Goal: Navigation & Orientation: Find specific page/section

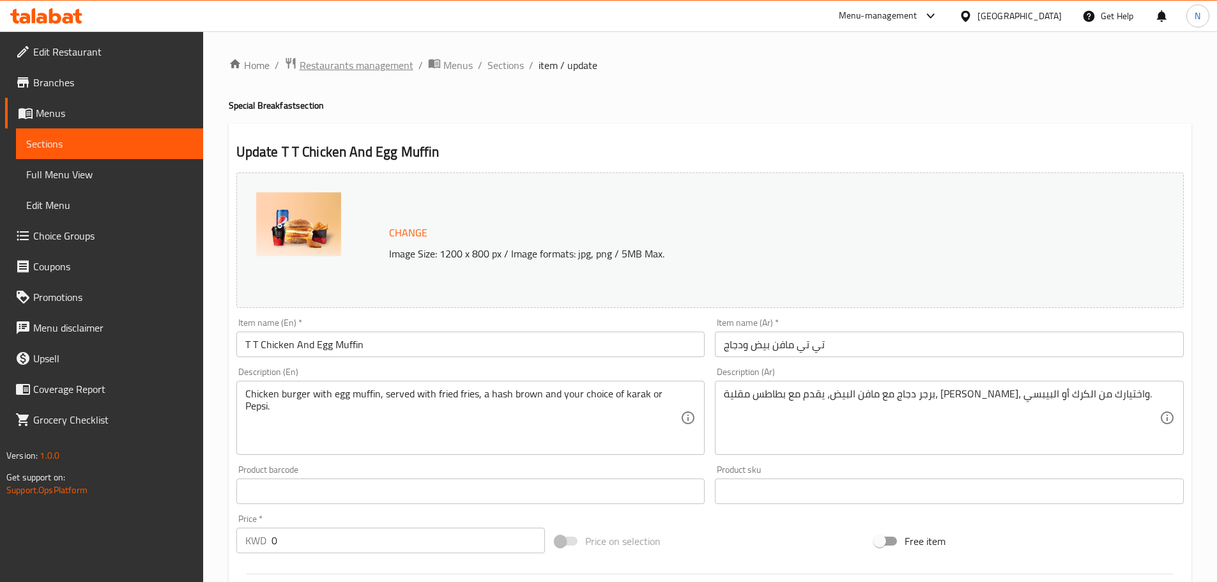
click at [331, 66] on span "Restaurants management" at bounding box center [357, 64] width 114 height 15
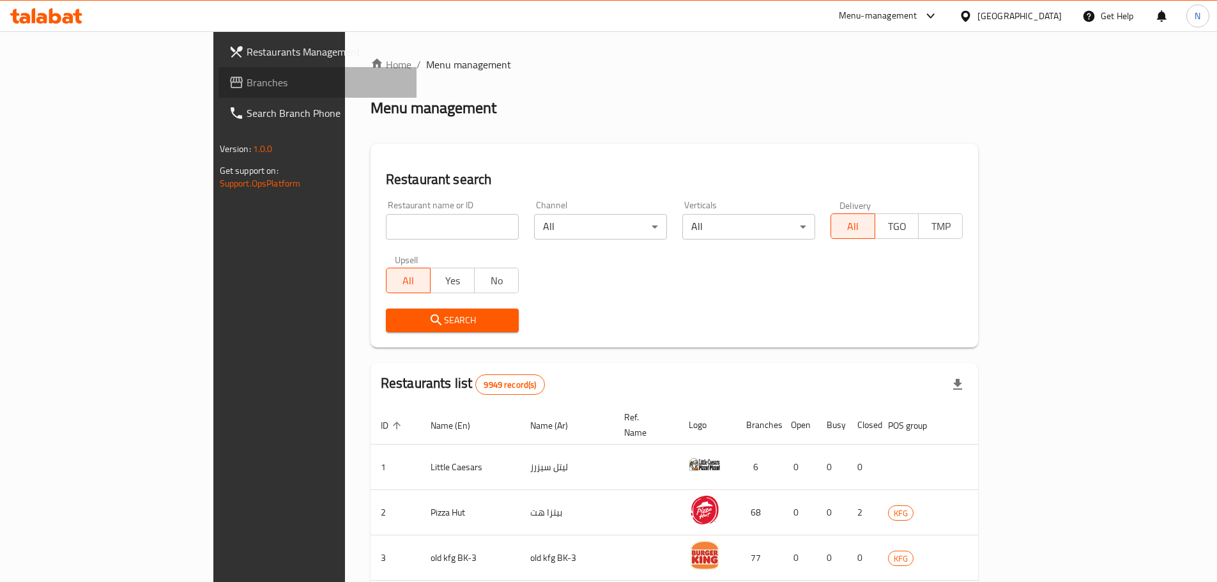
click at [247, 77] on span "Branches" at bounding box center [327, 82] width 160 height 15
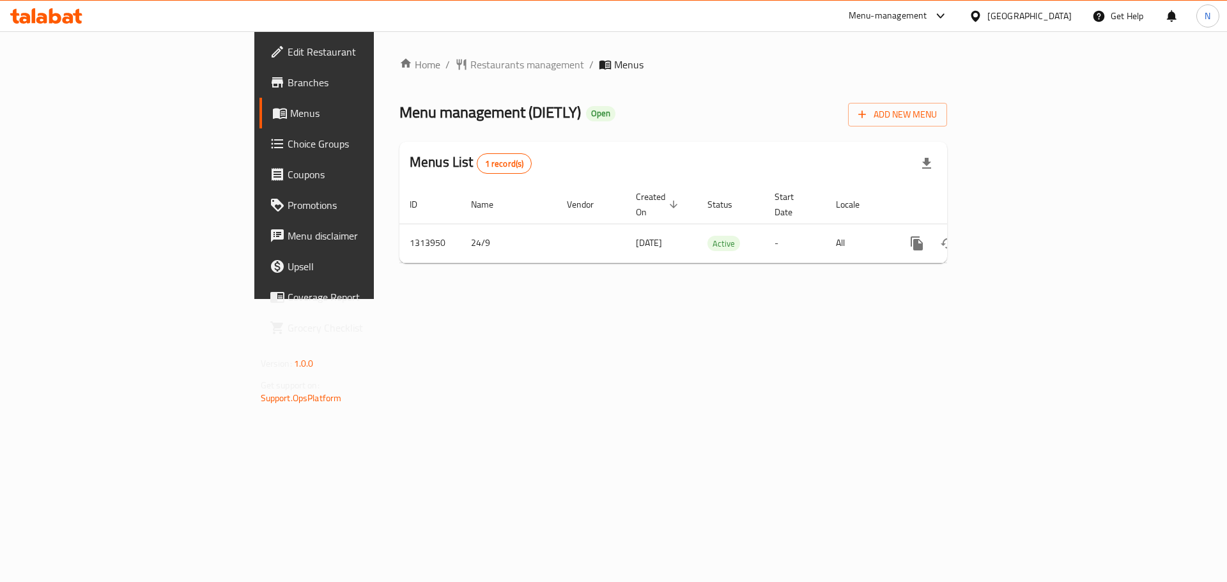
click at [1055, 14] on div "[GEOGRAPHIC_DATA]" at bounding box center [1029, 16] width 84 height 14
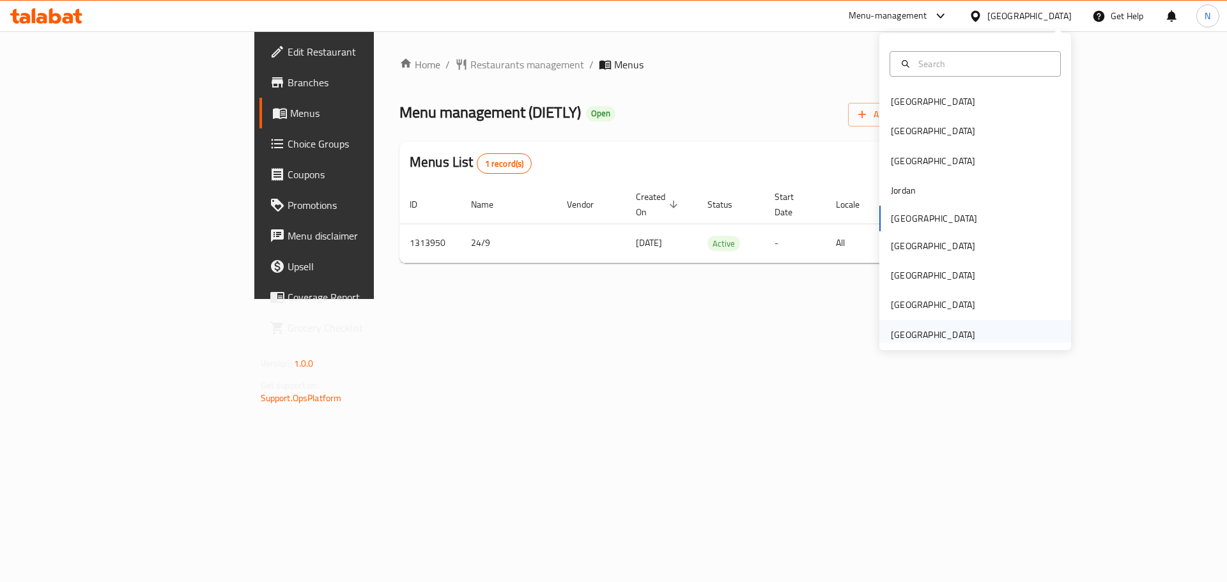
click at [946, 337] on div "United Arab Emirates" at bounding box center [933, 335] width 84 height 14
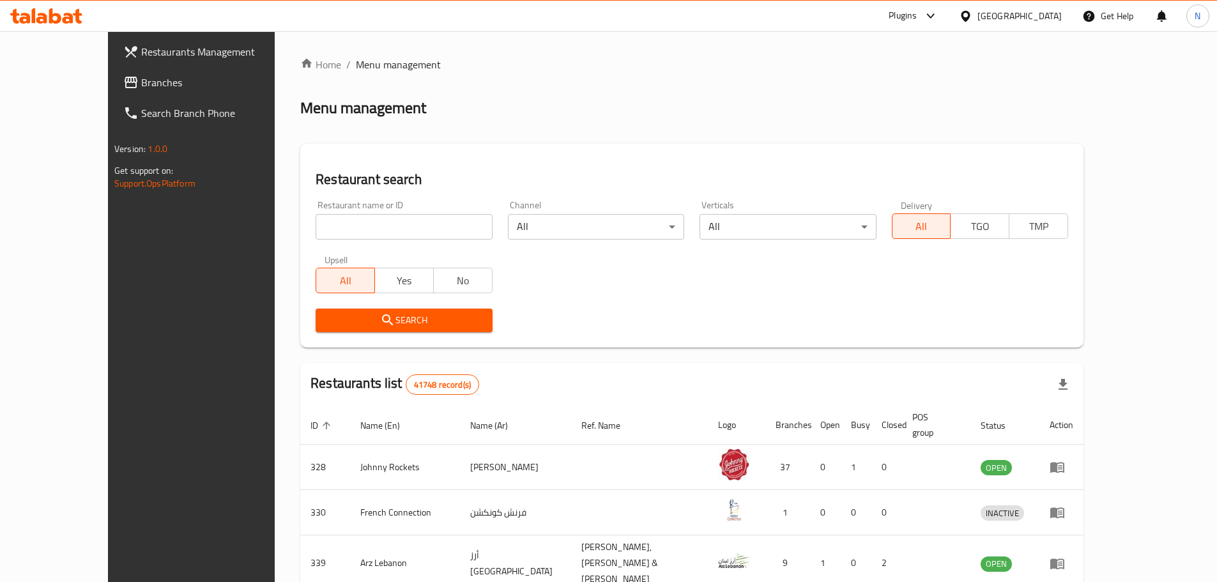
click at [141, 87] on span "Branches" at bounding box center [221, 82] width 160 height 15
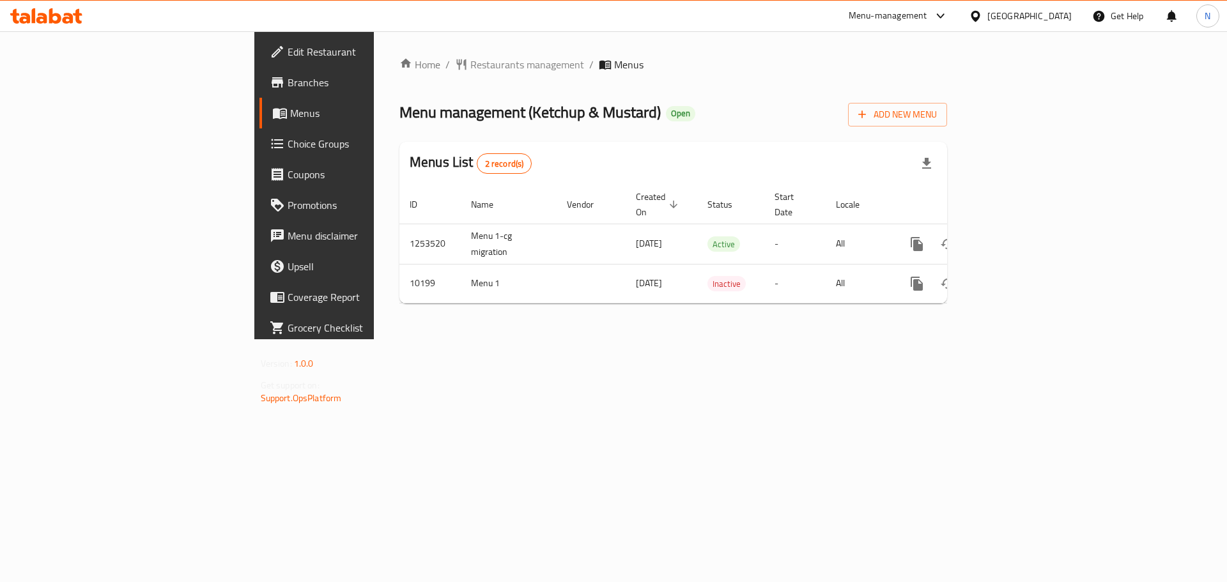
click at [399, 77] on div "Home / Restaurants management / Menus Menu management ( Ketchup & Mustard ) Ope…" at bounding box center [673, 185] width 548 height 257
click at [470, 64] on span "Restaurants management" at bounding box center [527, 64] width 114 height 15
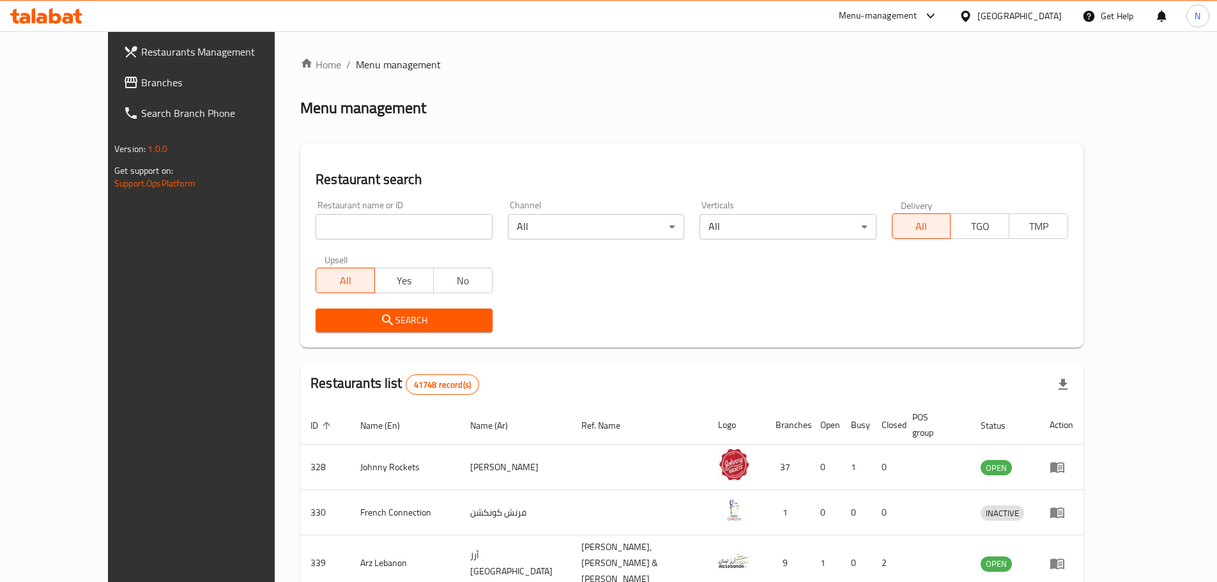
click at [141, 89] on span "Branches" at bounding box center [221, 82] width 160 height 15
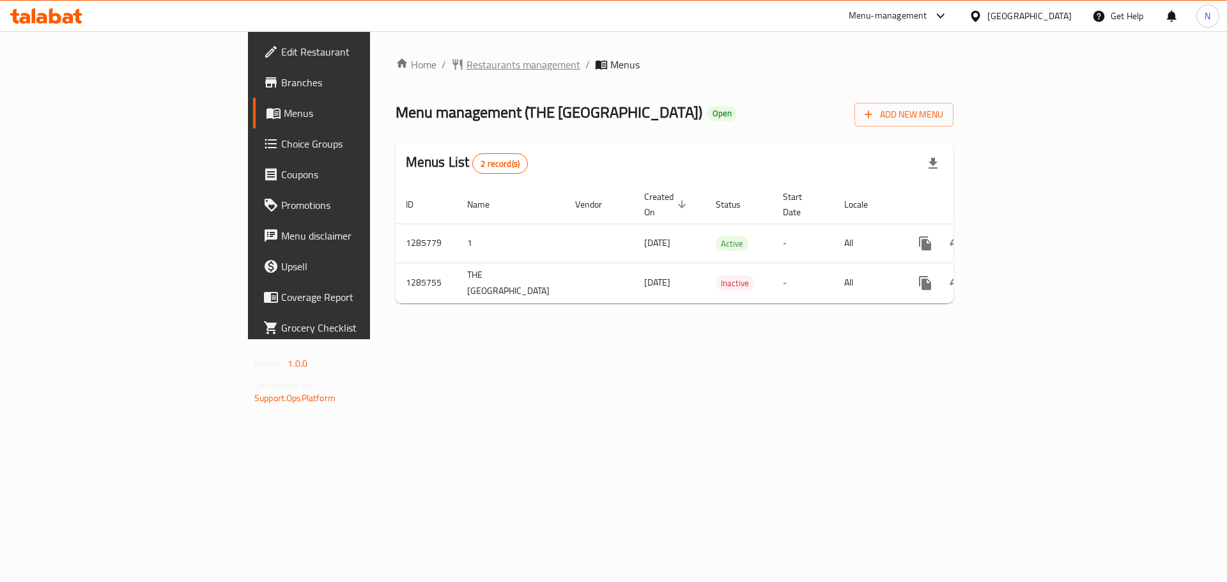
click at [466, 65] on span "Restaurants management" at bounding box center [523, 64] width 114 height 15
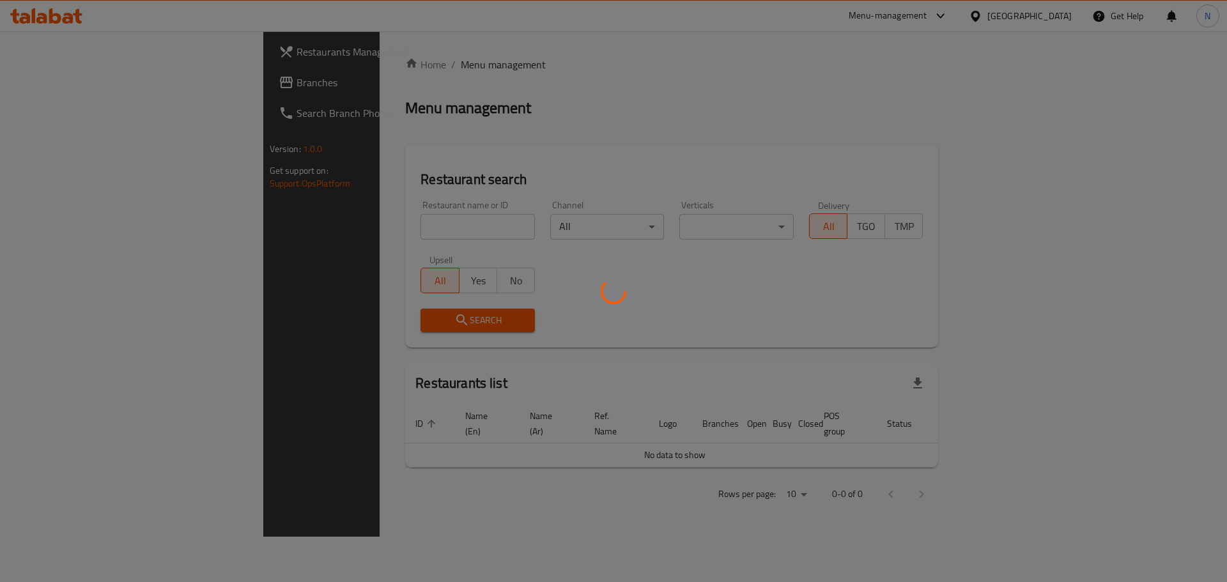
click at [69, 93] on div at bounding box center [613, 291] width 1227 height 582
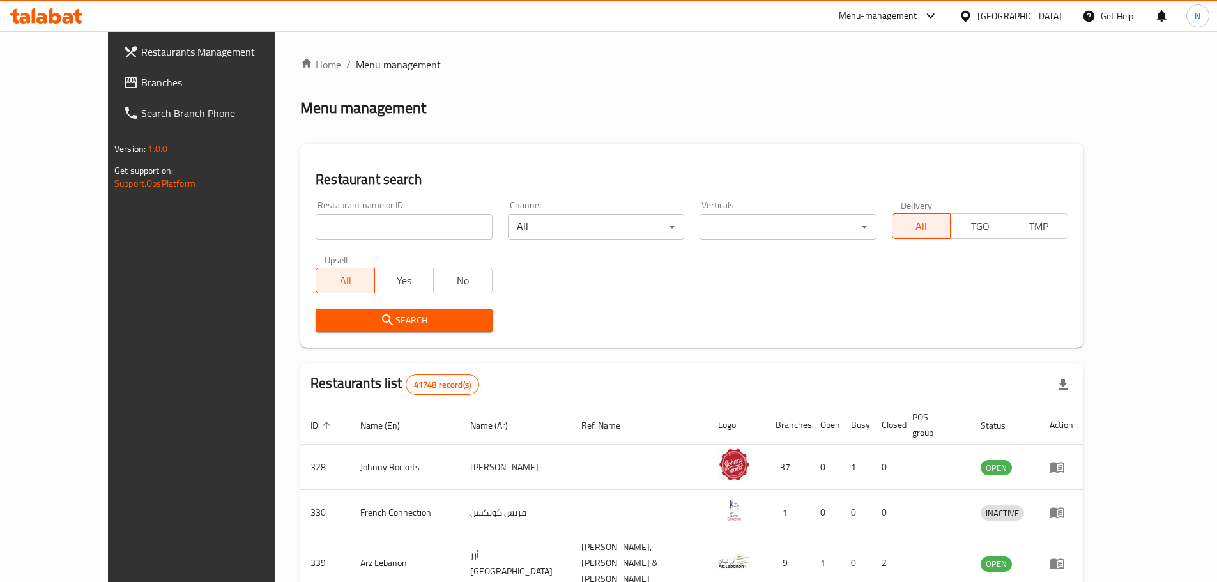
click at [141, 86] on span "Branches" at bounding box center [221, 82] width 160 height 15
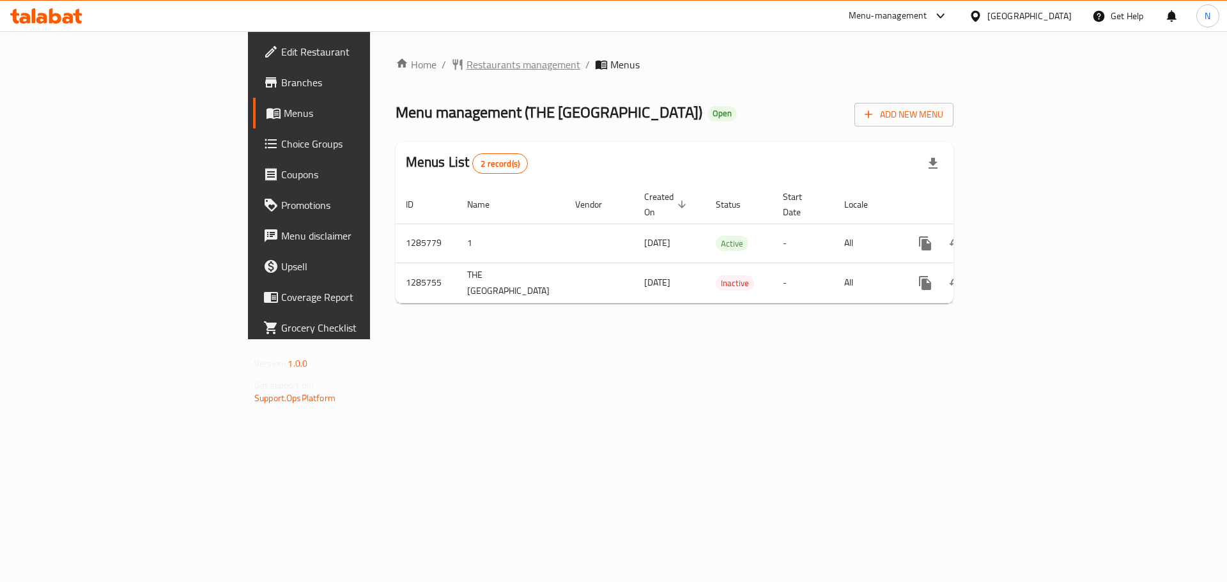
click at [466, 66] on span "Restaurants management" at bounding box center [523, 64] width 114 height 15
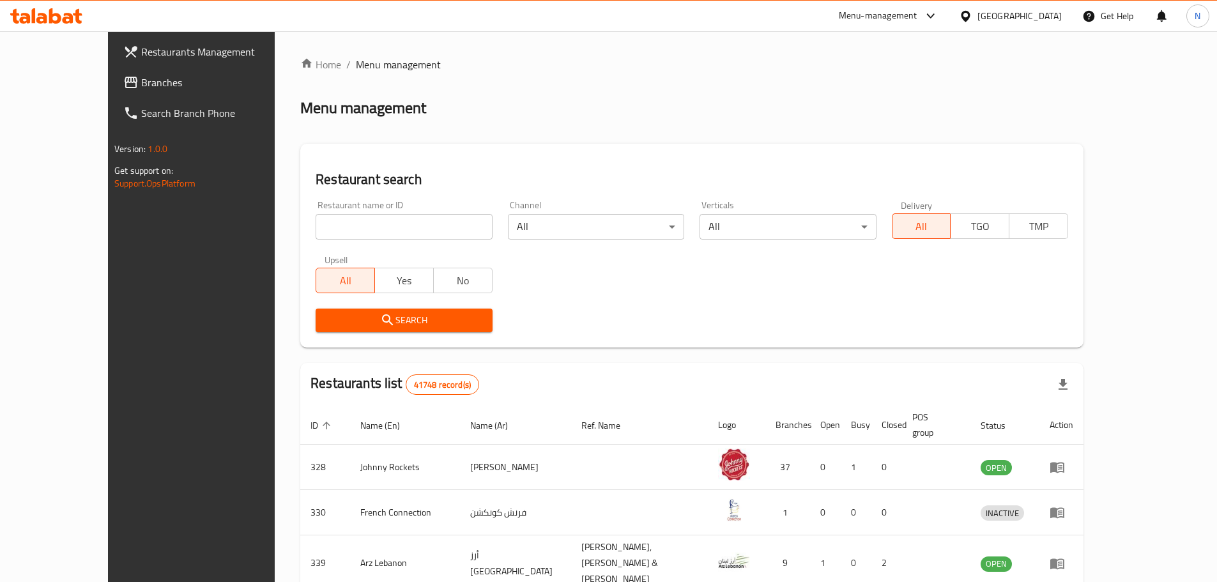
click at [113, 90] on link "Branches" at bounding box center [212, 82] width 198 height 31
